Goal: Task Accomplishment & Management: Manage account settings

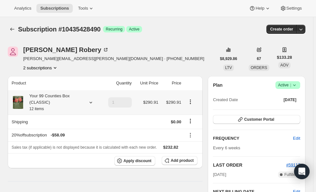
click at [89, 104] on icon at bounding box center [91, 102] width 6 height 6
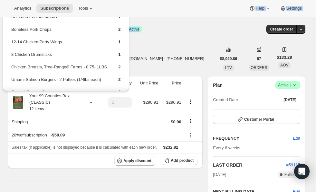
drag, startPoint x: 145, startPoint y: 37, endPoint x: 154, endPoint y: 13, distance: 25.5
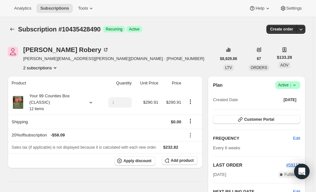
click at [156, 5] on div "Analytics Subscriptions Tools Help Settings" at bounding box center [158, 8] width 316 height 17
click at [90, 106] on icon at bounding box center [91, 102] width 6 height 6
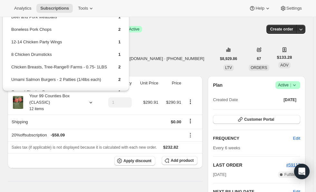
click at [170, 54] on div "[PERSON_NAME] [PERSON_NAME][EMAIL_ADDRESS][PERSON_NAME][DOMAIN_NAME] · [PHONE_N…" at bounding box center [112, 59] width 208 height 24
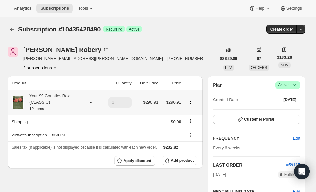
click at [91, 103] on icon at bounding box center [90, 103] width 3 height 2
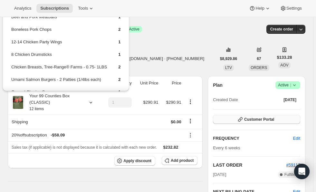
click at [257, 120] on span "Customer Portal" at bounding box center [259, 119] width 30 height 5
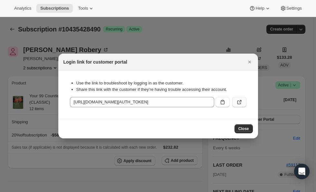
click at [235, 104] on button ":rc1:" at bounding box center [239, 102] width 14 height 10
